Goal: Check status: Check status

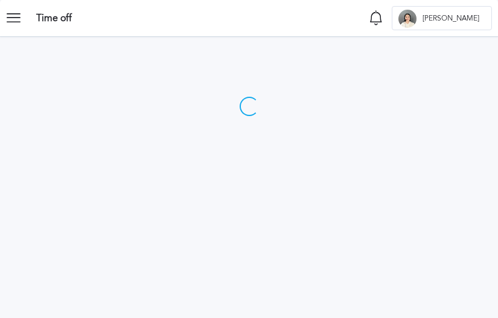
click at [23, 22] on icon at bounding box center [18, 18] width 24 height 24
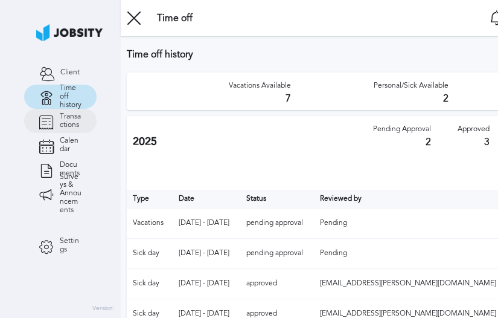
click at [60, 121] on span "Transactions" at bounding box center [71, 120] width 22 height 17
